Goal: Transaction & Acquisition: Download file/media

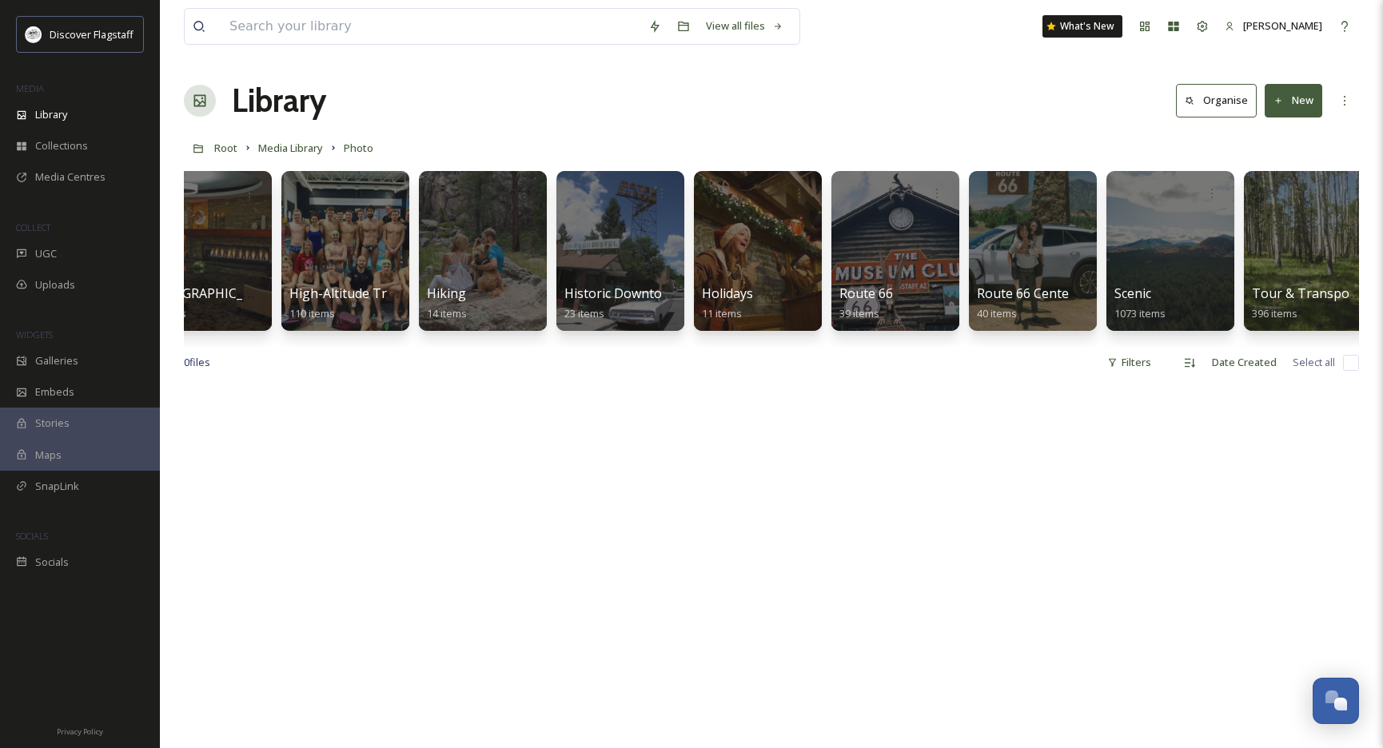
scroll to position [0, 1187]
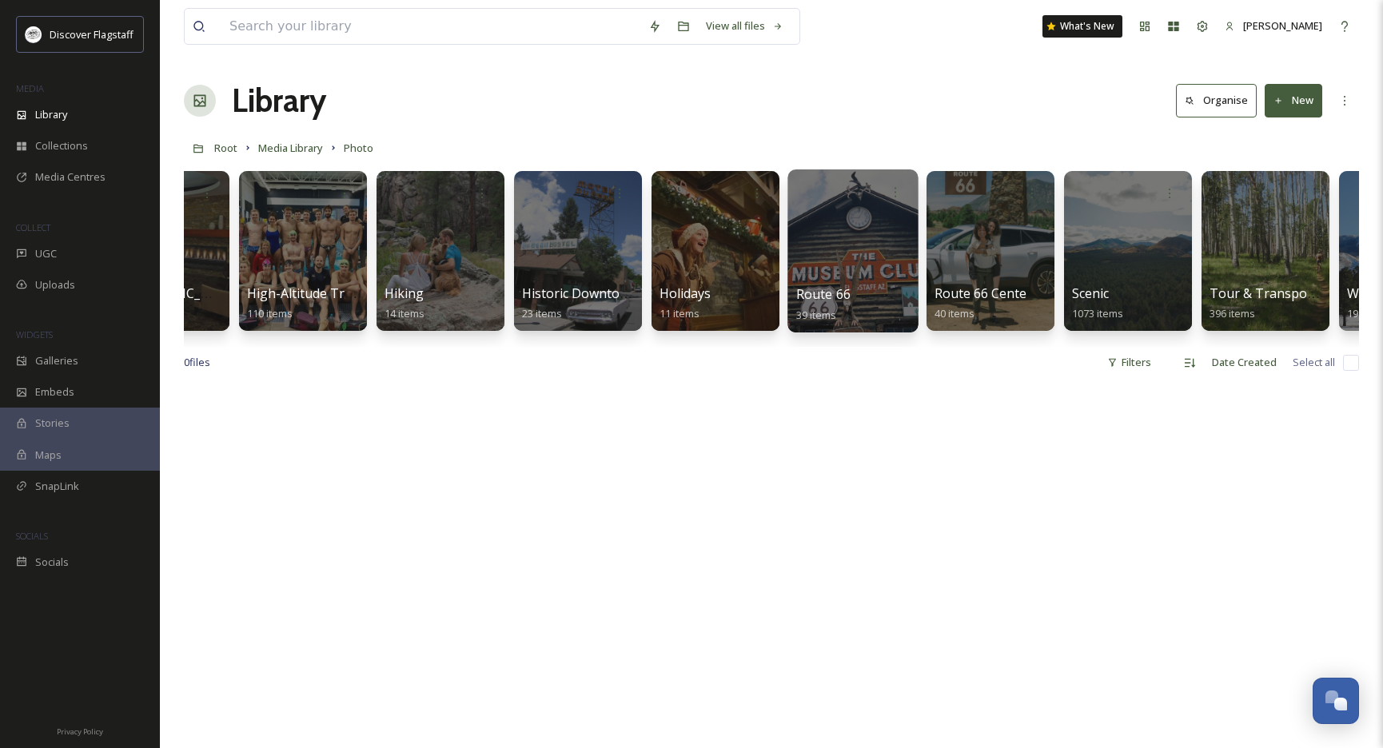
click at [873, 237] on div at bounding box center [852, 250] width 130 height 163
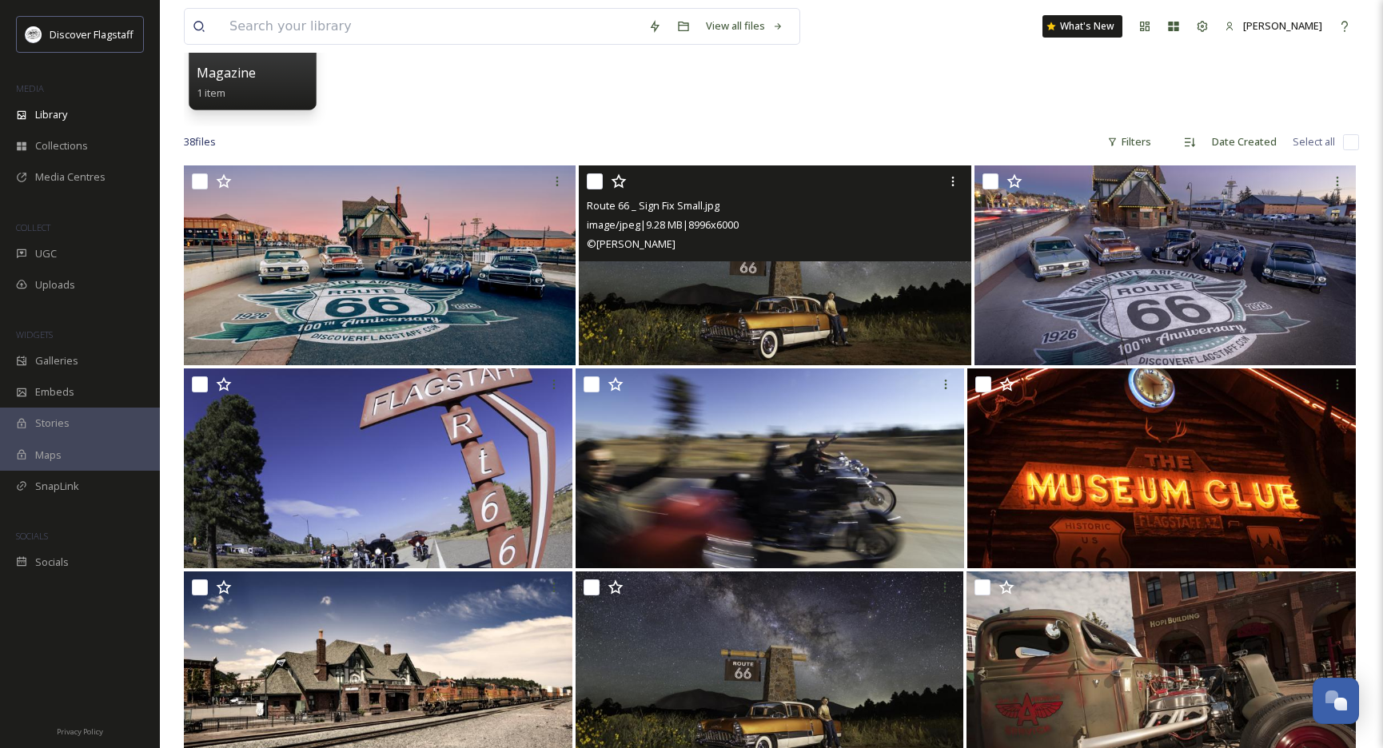
scroll to position [223, 0]
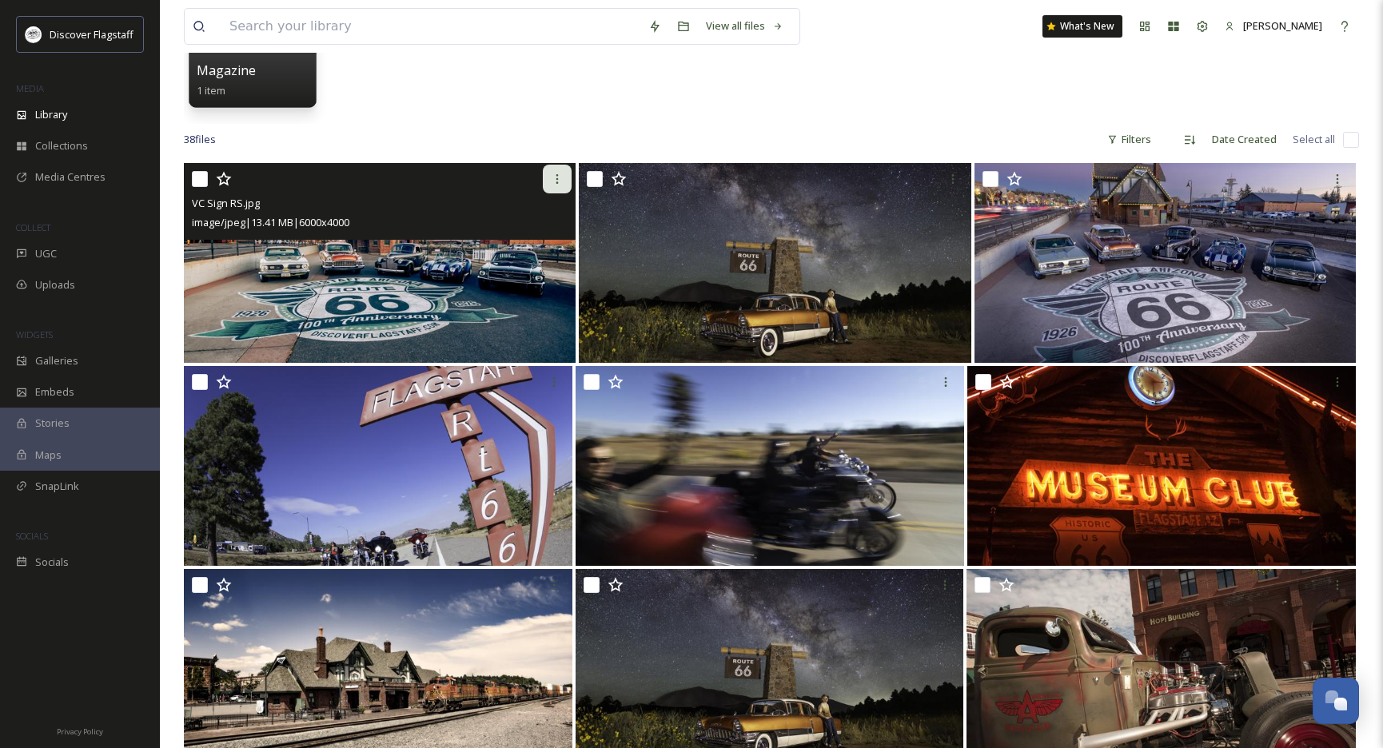
click at [553, 184] on icon at bounding box center [557, 179] width 13 height 13
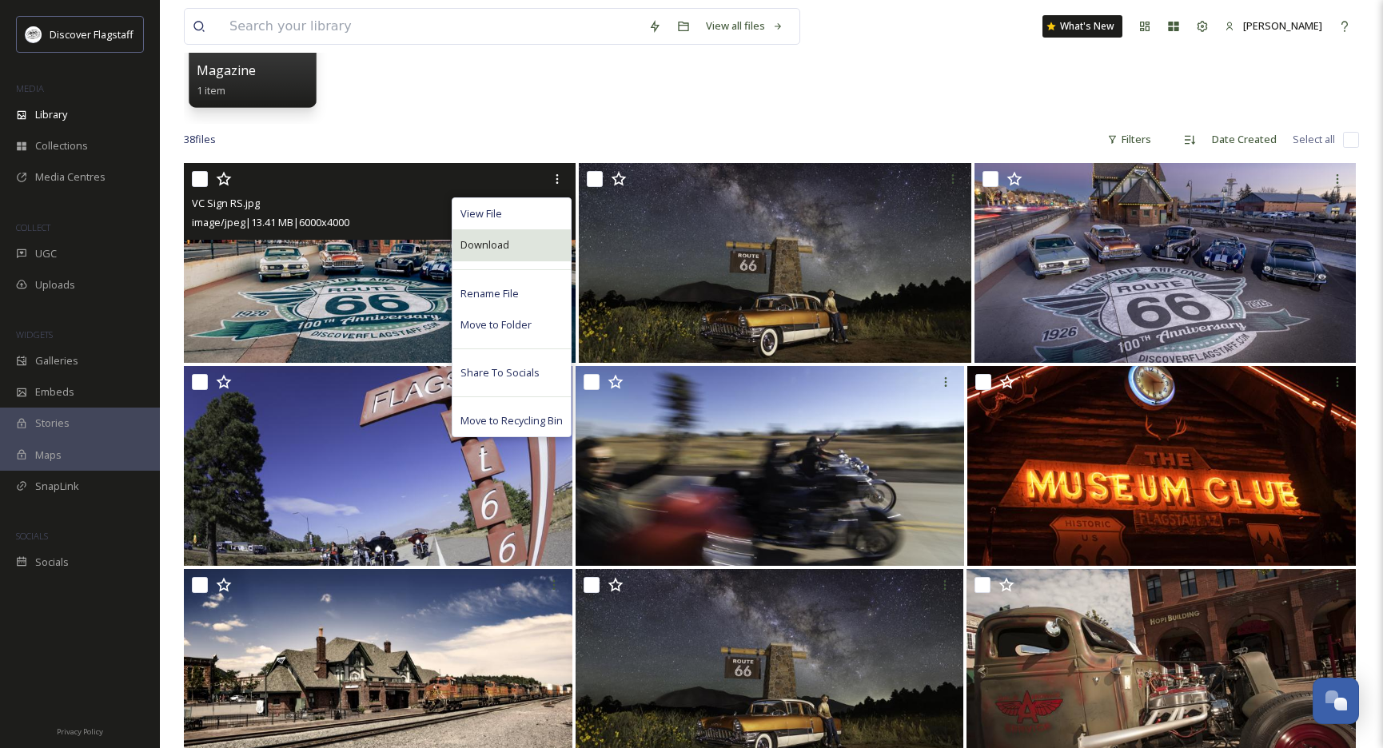
click at [506, 239] on span "Download" at bounding box center [484, 244] width 49 height 15
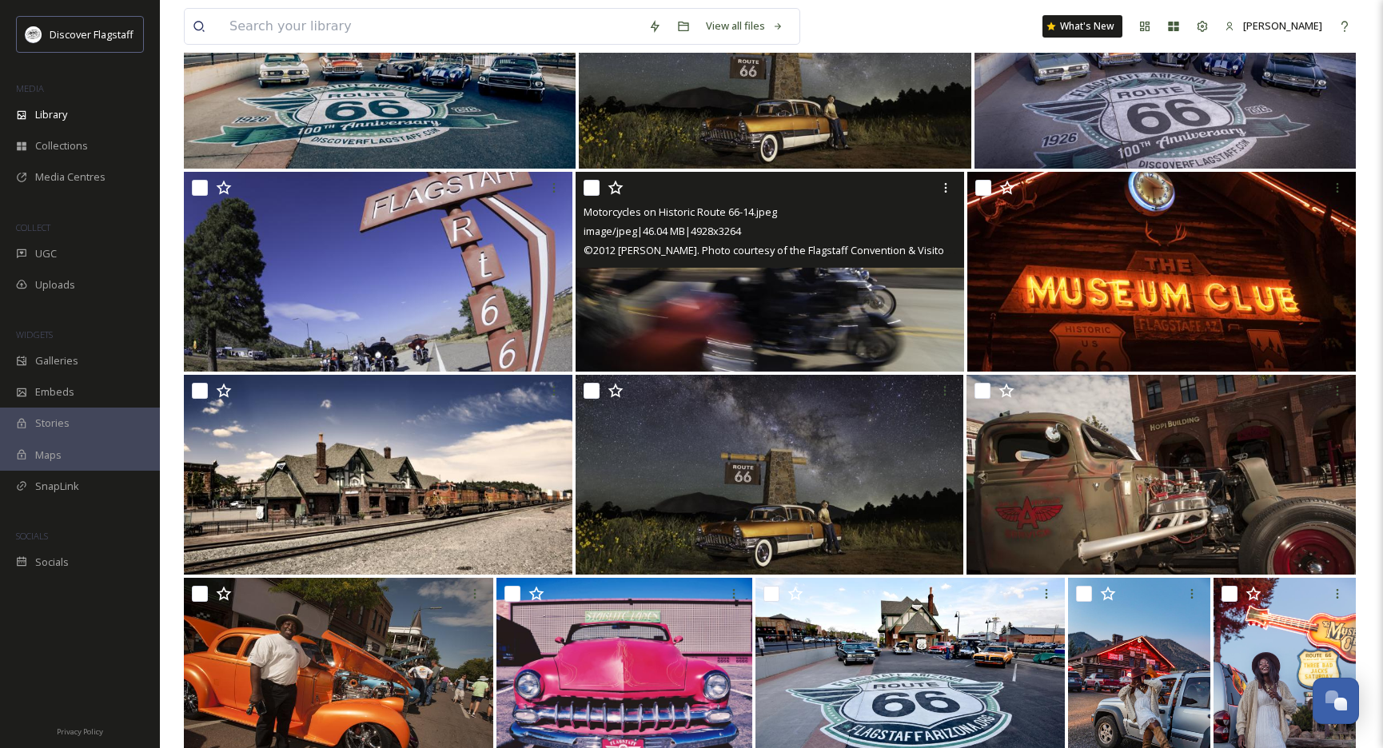
scroll to position [419, 0]
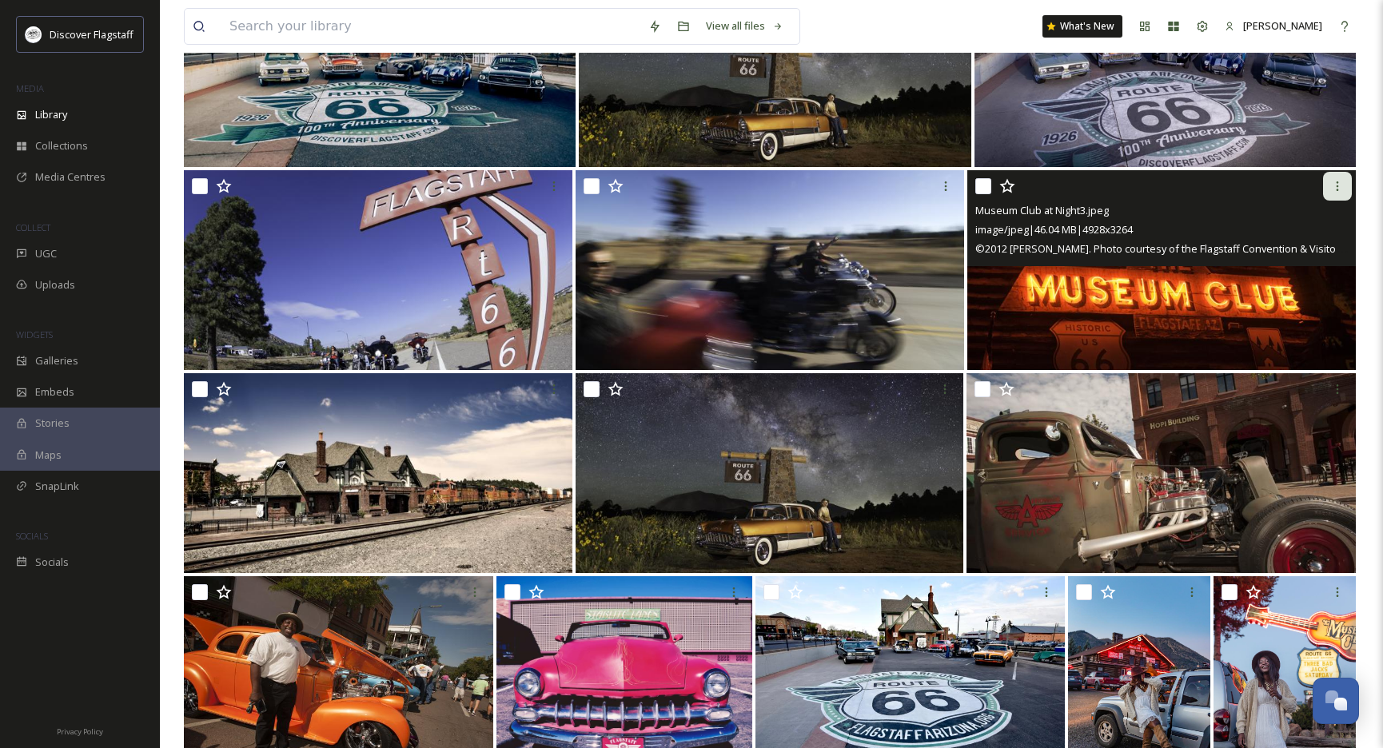
click at [1340, 184] on icon at bounding box center [1337, 186] width 13 height 13
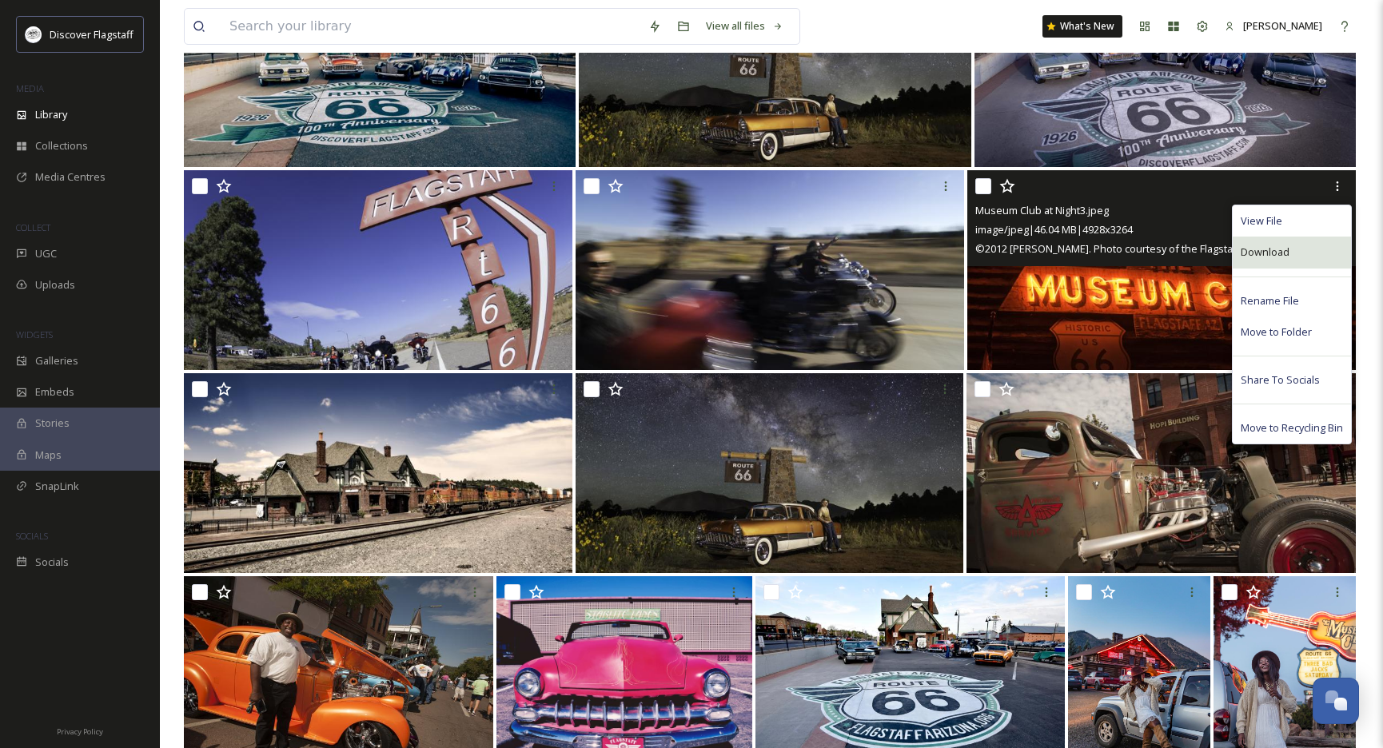
click at [1280, 255] on span "Download" at bounding box center [1265, 252] width 49 height 15
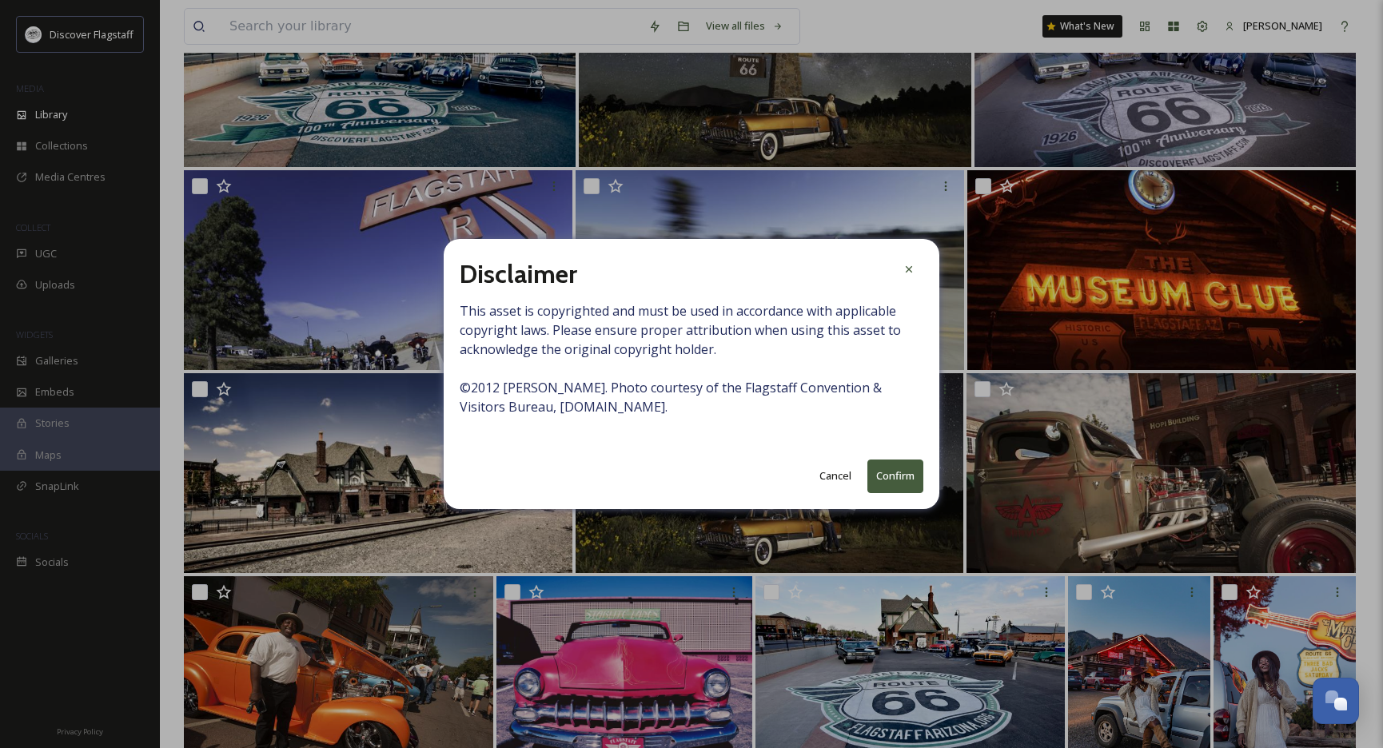
click at [897, 477] on button "Confirm" at bounding box center [895, 476] width 56 height 33
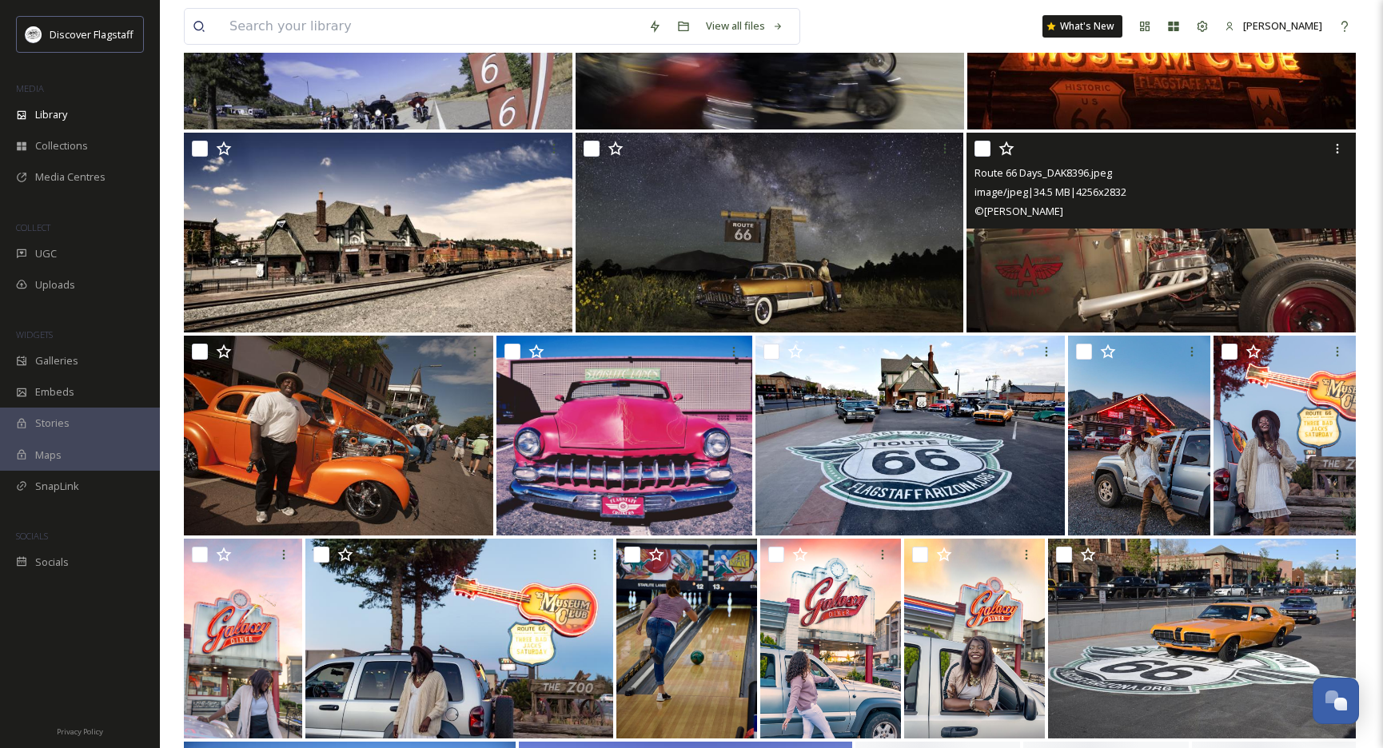
scroll to position [663, 0]
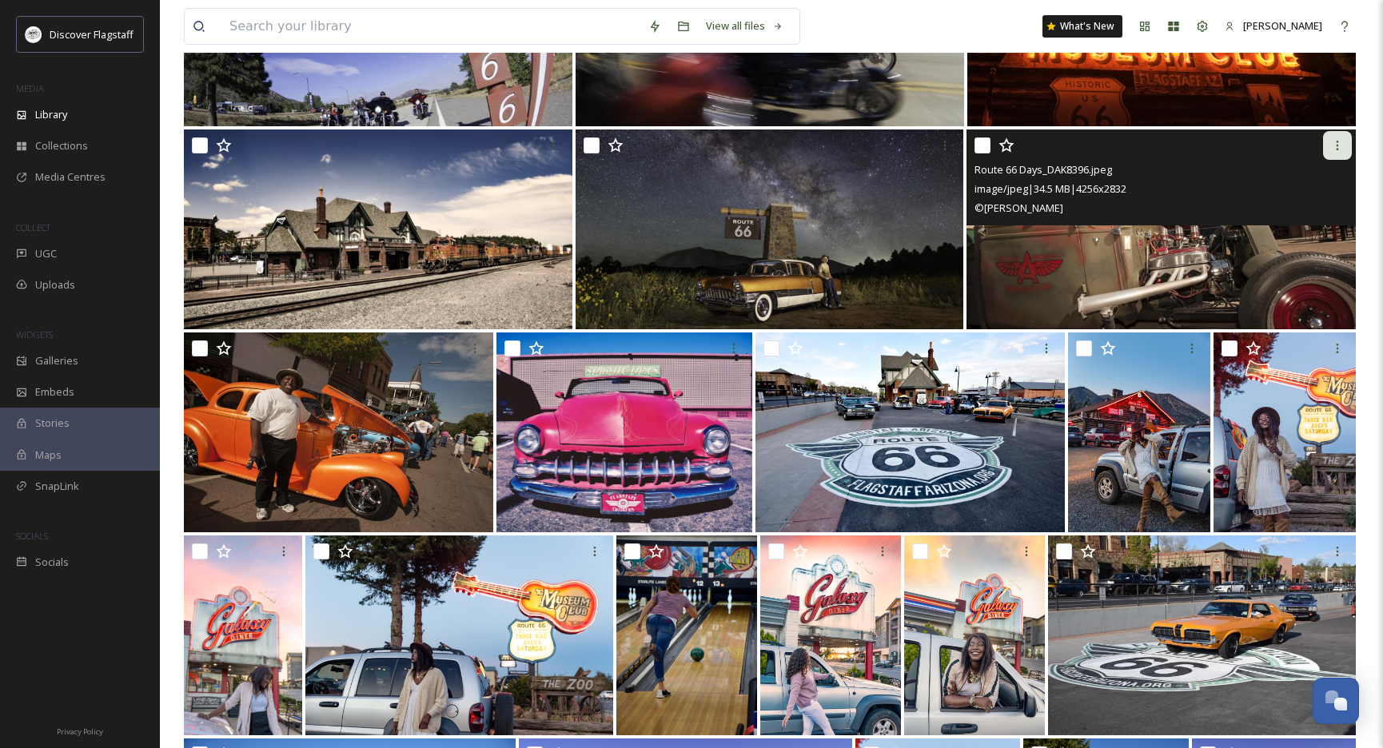
click at [1336, 145] on icon at bounding box center [1337, 145] width 13 height 13
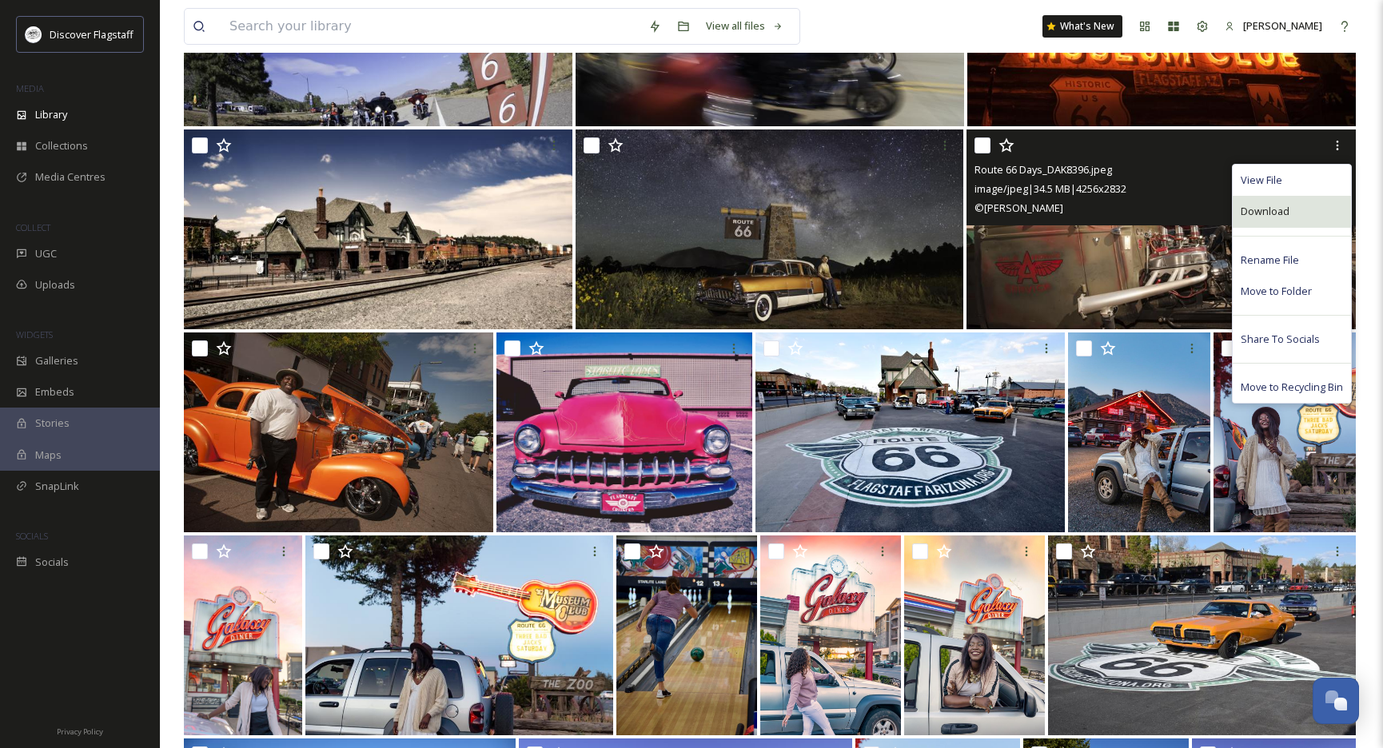
click at [1281, 209] on span "Download" at bounding box center [1265, 211] width 49 height 15
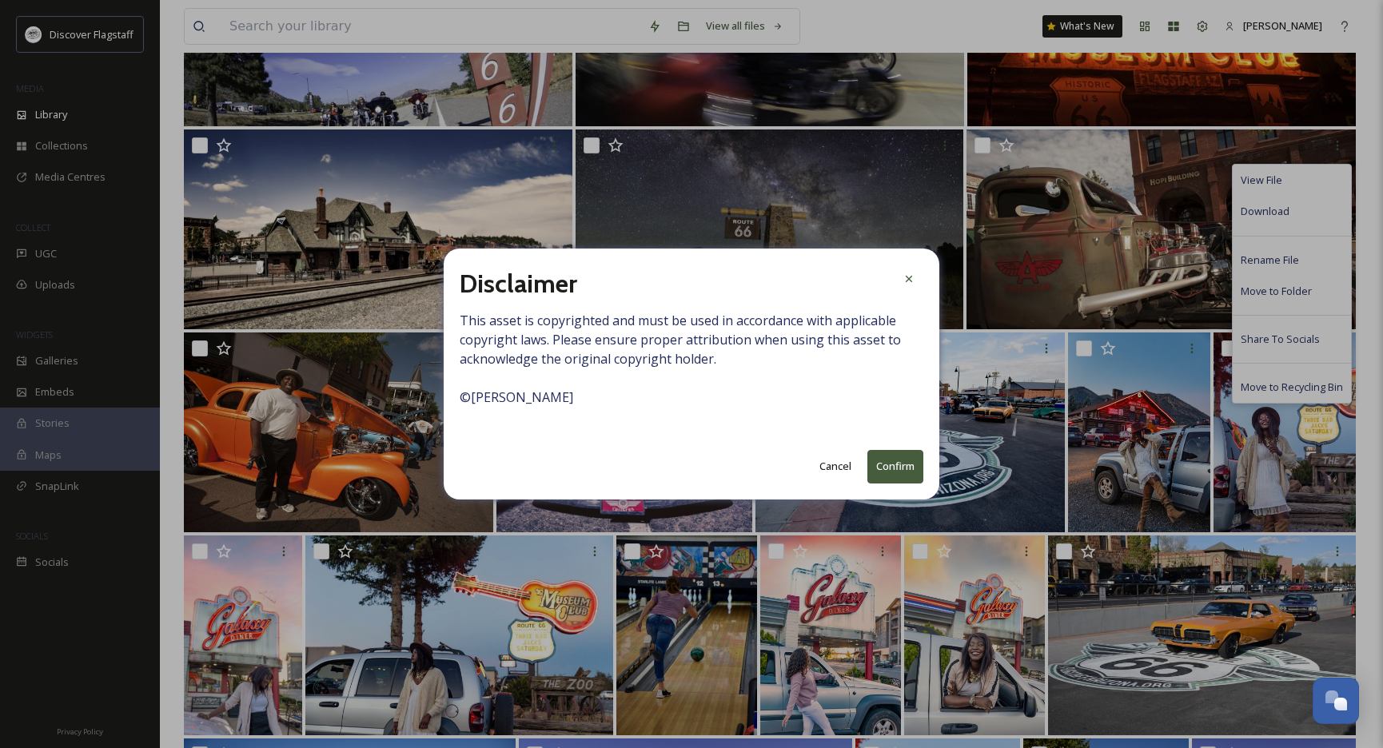
click at [883, 470] on button "Confirm" at bounding box center [895, 466] width 56 height 33
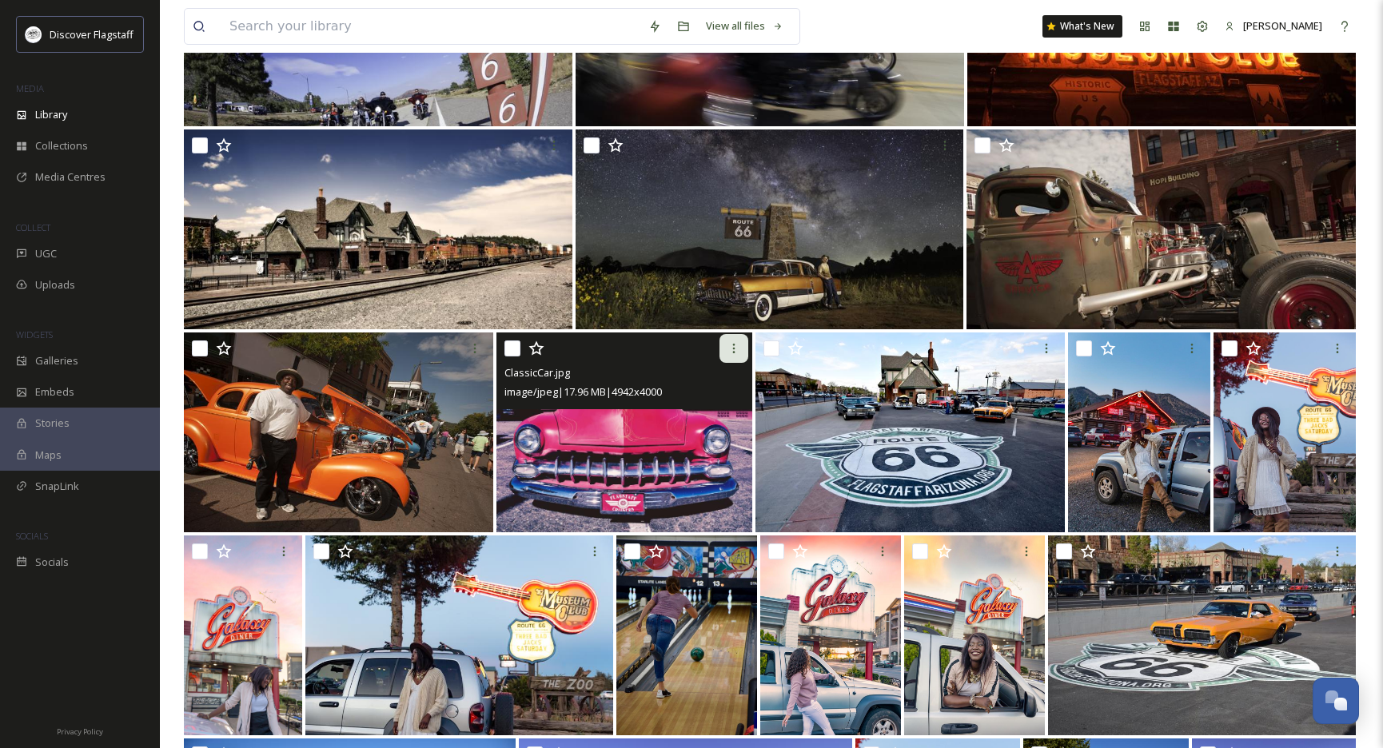
click at [728, 353] on icon at bounding box center [733, 348] width 13 height 13
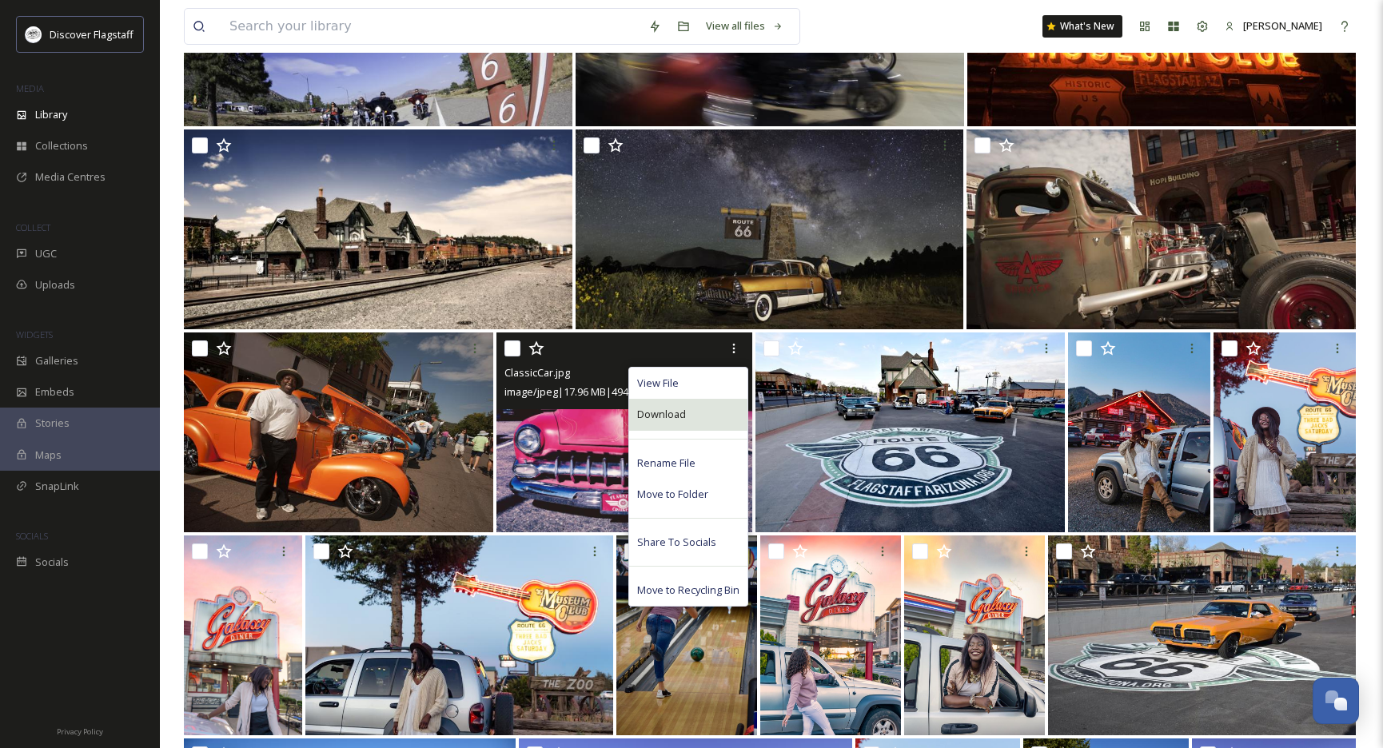
click at [709, 402] on div "Download" at bounding box center [688, 414] width 118 height 31
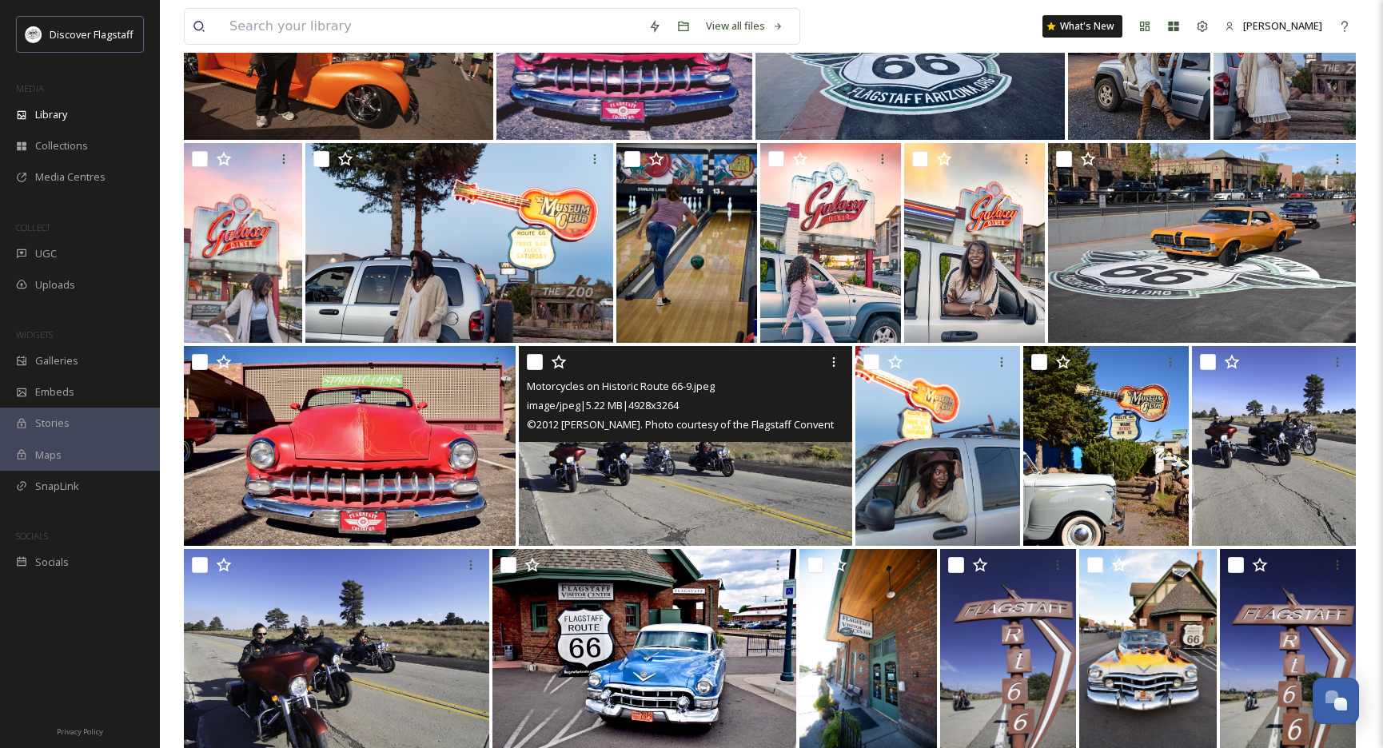
scroll to position [1056, 0]
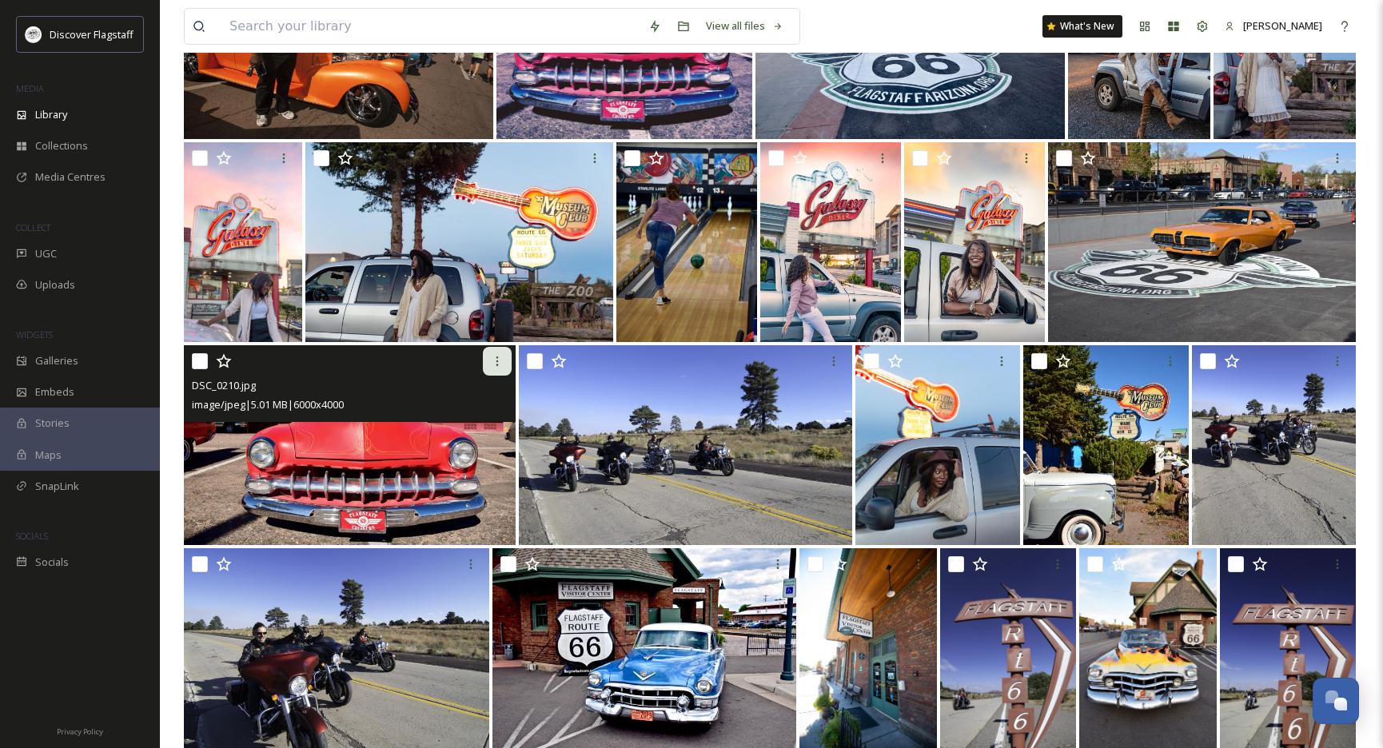
click at [495, 362] on icon at bounding box center [497, 361] width 13 height 13
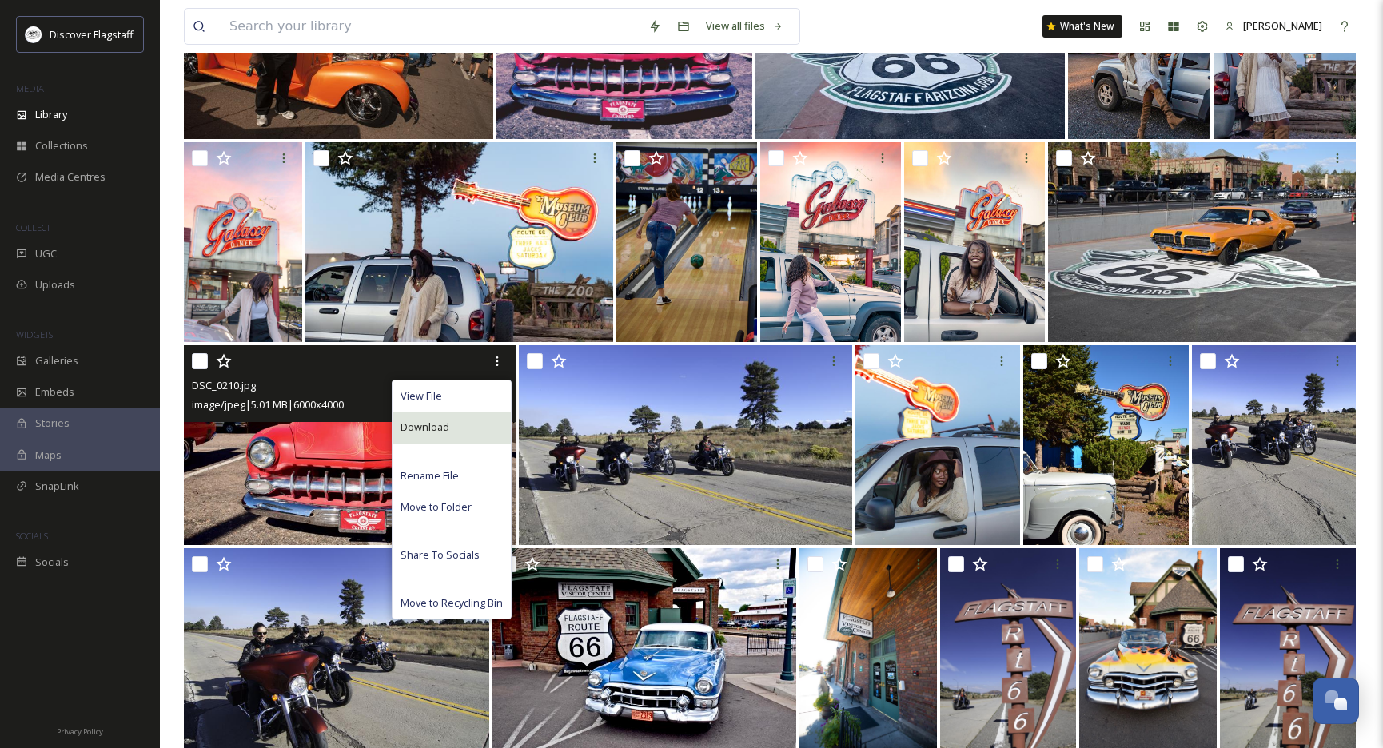
click at [464, 422] on div "Download" at bounding box center [451, 427] width 118 height 31
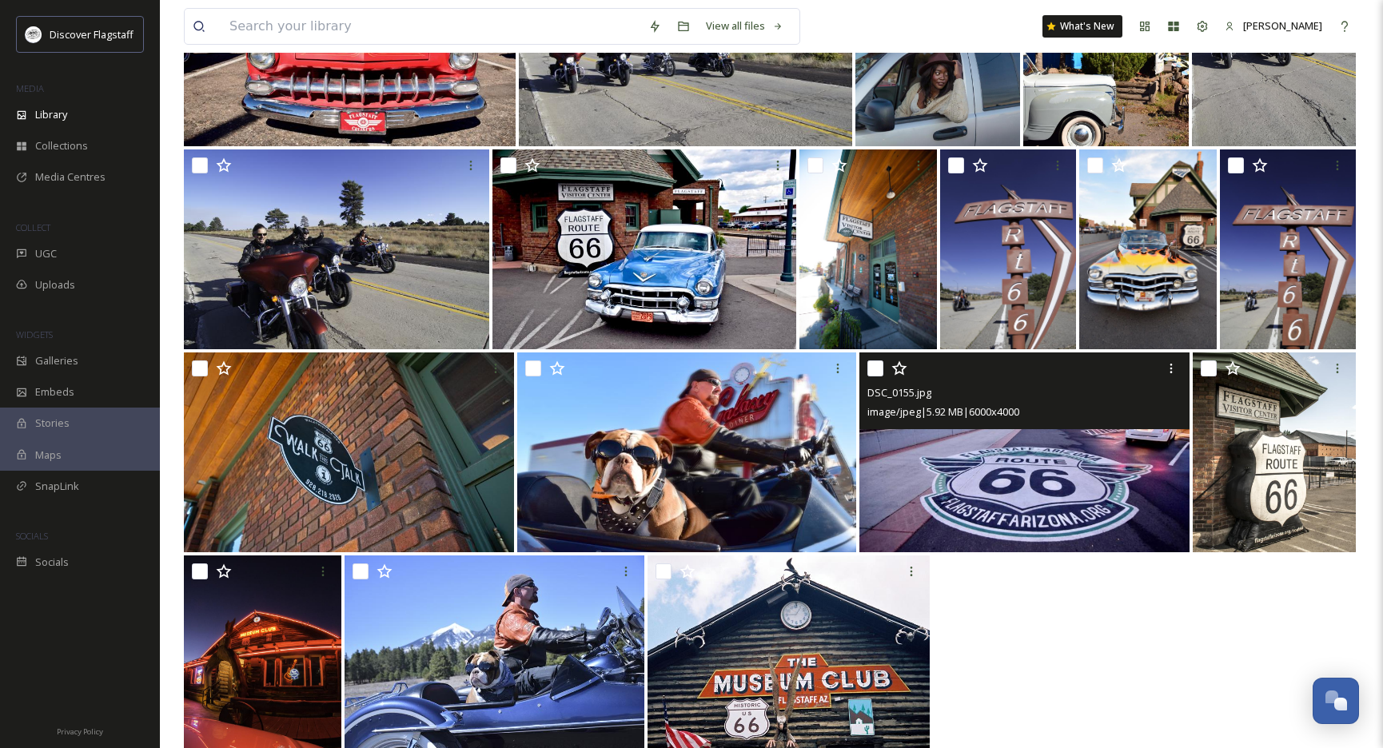
scroll to position [1457, 0]
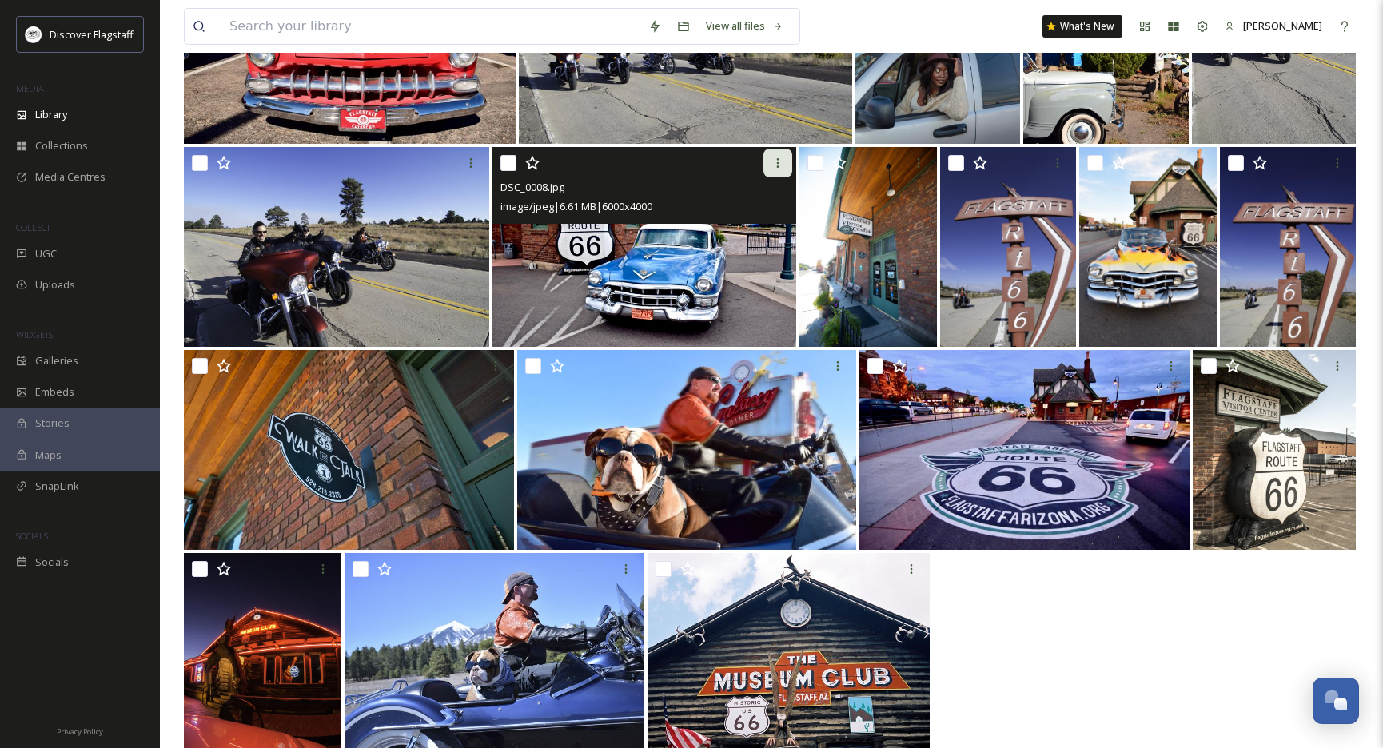
click at [775, 157] on icon at bounding box center [777, 163] width 13 height 13
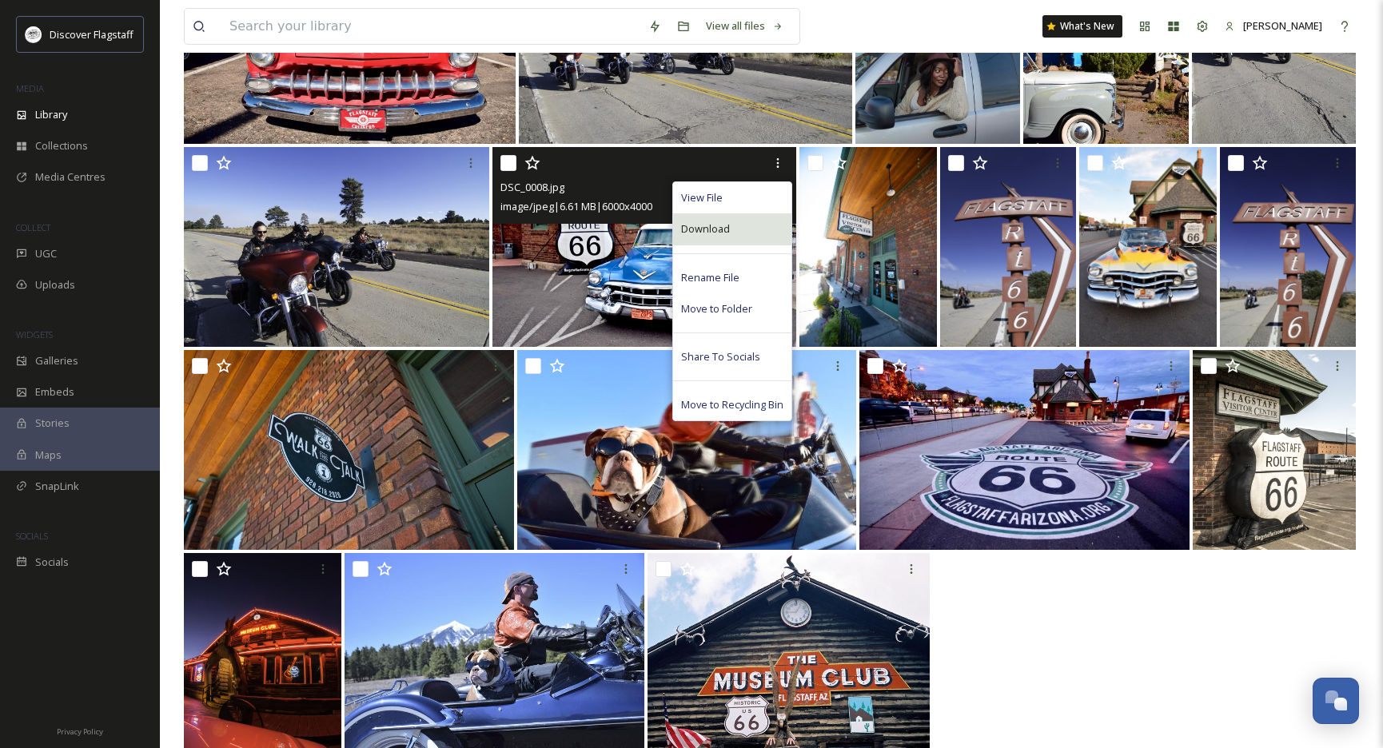
click at [723, 232] on span "Download" at bounding box center [705, 228] width 49 height 15
